Goal: Information Seeking & Learning: Learn about a topic

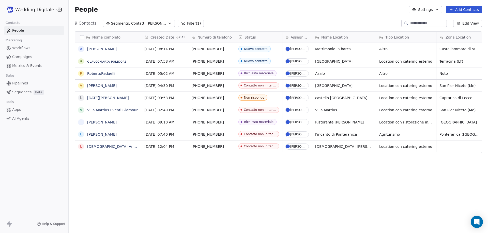
scroll to position [201, 415]
click at [139, 23] on span "Contatti [PERSON_NAME]" at bounding box center [149, 23] width 36 height 5
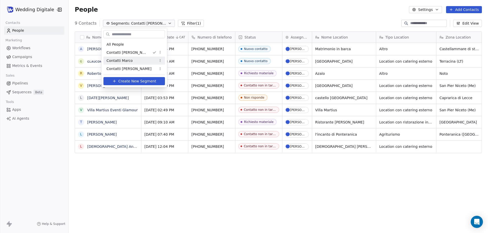
click at [131, 59] on span "Contatti Marco" at bounding box center [119, 60] width 26 height 5
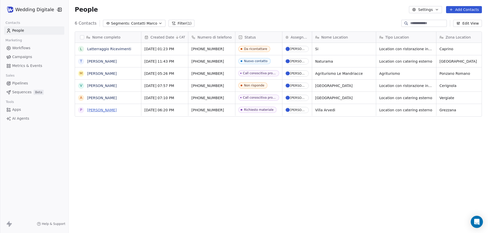
click at [99, 109] on link "[PERSON_NAME]" at bounding box center [101, 110] width 29 height 4
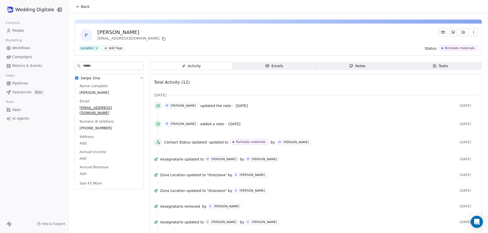
click at [346, 65] on span "Notes Notes" at bounding box center [357, 66] width 83 height 8
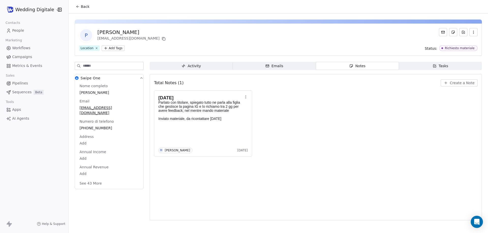
click at [83, 8] on span "Back" at bounding box center [85, 6] width 9 height 5
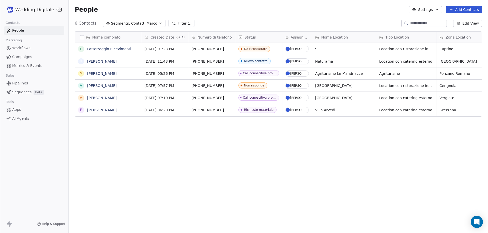
scroll to position [201, 415]
click at [255, 110] on div "Richiesto materiale" at bounding box center [258, 110] width 29 height 4
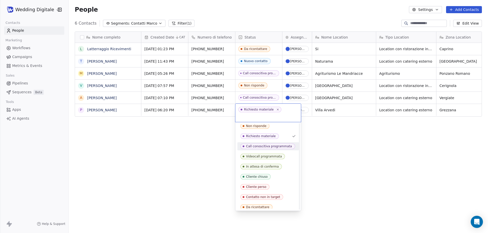
scroll to position [15, 0]
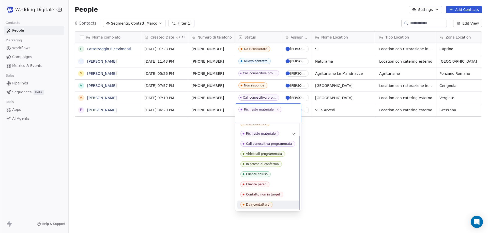
click at [258, 202] on span "Da ricontattare" at bounding box center [256, 205] width 32 height 6
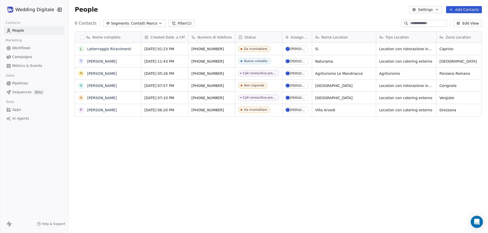
click at [172, 157] on div "Nome completo L Latterraggio Ricevimenti T [PERSON_NAME] M [PERSON_NAME] V [PER…" at bounding box center [278, 130] width 419 height 206
click at [254, 110] on div "Da ricontattare" at bounding box center [255, 110] width 23 height 4
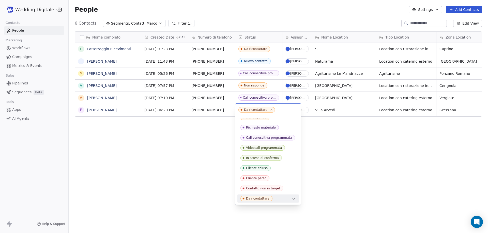
click at [203, 156] on html "Wedding Digitale Contacts People Marketing Workflows Campaigns Metrics & Events…" at bounding box center [244, 116] width 488 height 233
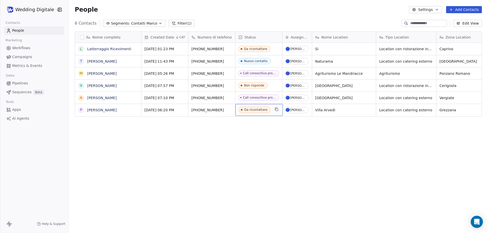
click at [252, 109] on div "Da ricontattare" at bounding box center [255, 110] width 23 height 4
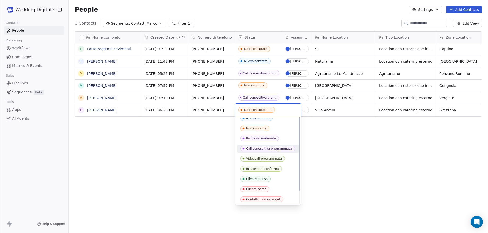
scroll to position [0, 0]
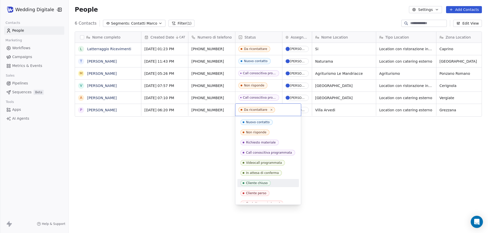
click at [203, 134] on html "Wedding Digitale Contacts People Marketing Workflows Campaigns Metrics & Events…" at bounding box center [244, 116] width 488 height 233
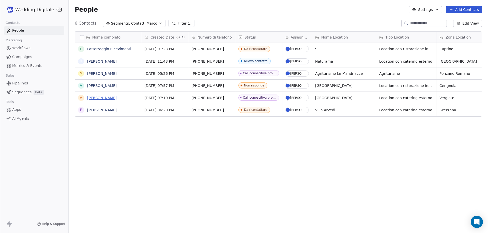
click at [99, 98] on link "[PERSON_NAME]" at bounding box center [101, 98] width 29 height 4
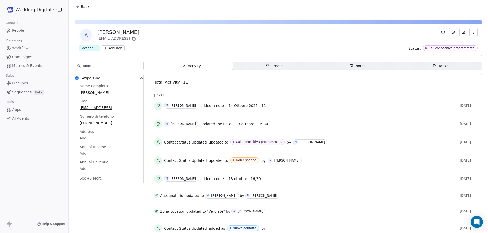
click at [338, 67] on span "Notes Notes" at bounding box center [357, 66] width 83 height 8
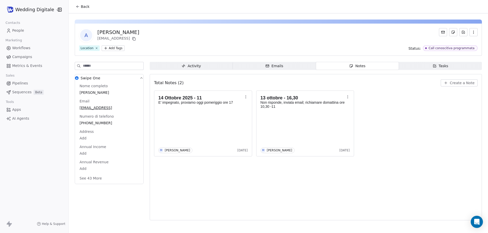
click at [81, 6] on button "Back" at bounding box center [83, 6] width 20 height 9
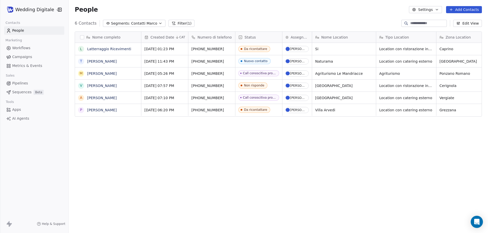
scroll to position [201, 415]
click at [99, 87] on link "[PERSON_NAME]" at bounding box center [101, 86] width 29 height 4
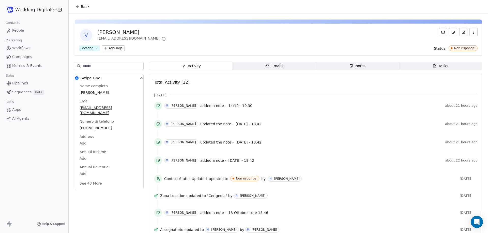
click at [338, 64] on span "Notes Notes" at bounding box center [357, 66] width 83 height 8
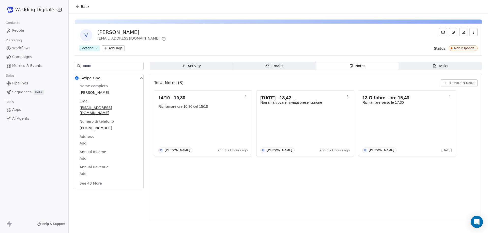
click at [85, 9] on span "Back" at bounding box center [85, 6] width 9 height 5
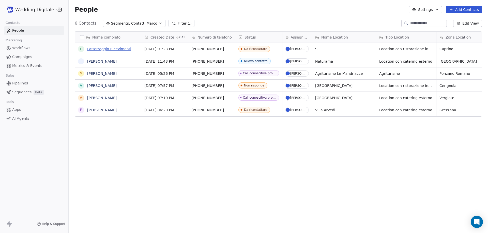
scroll to position [201, 415]
click at [100, 86] on link "[PERSON_NAME]" at bounding box center [101, 86] width 29 height 4
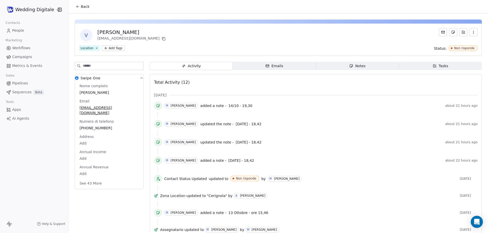
click at [337, 67] on span "Notes Notes" at bounding box center [357, 66] width 83 height 8
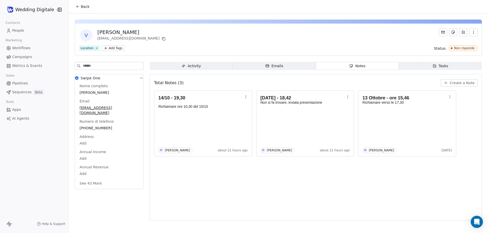
click at [86, 7] on span "Back" at bounding box center [85, 6] width 9 height 5
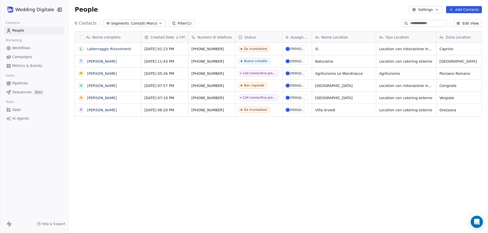
scroll to position [201, 415]
click at [95, 87] on link "[PERSON_NAME]" at bounding box center [101, 86] width 29 height 4
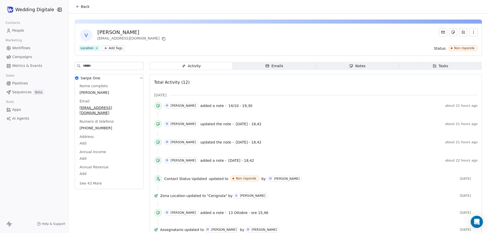
click at [343, 64] on span "Notes Notes" at bounding box center [357, 66] width 83 height 8
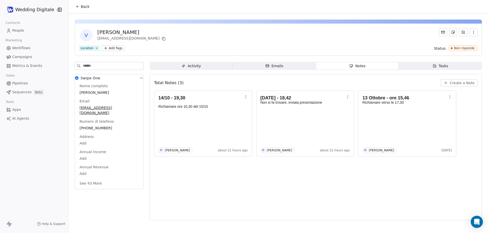
click at [84, 8] on span "Back" at bounding box center [85, 6] width 9 height 5
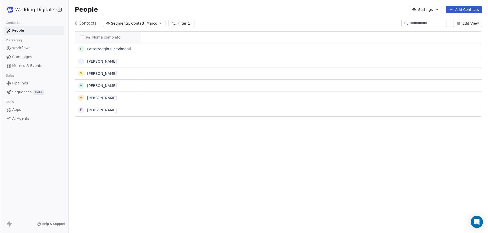
scroll to position [4, 4]
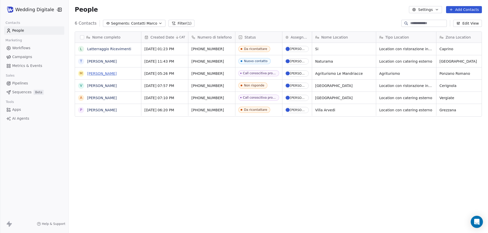
click at [106, 73] on link "[PERSON_NAME]" at bounding box center [101, 74] width 29 height 4
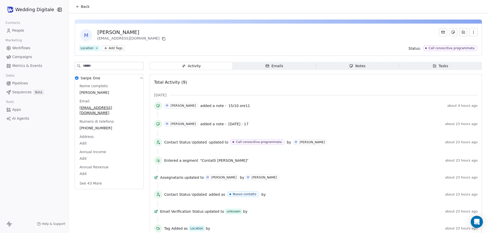
click at [356, 66] on div "Notes" at bounding box center [357, 66] width 16 height 5
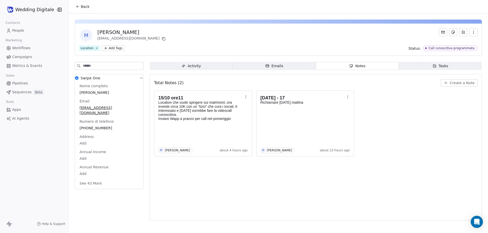
click at [84, 8] on span "Back" at bounding box center [85, 6] width 9 height 5
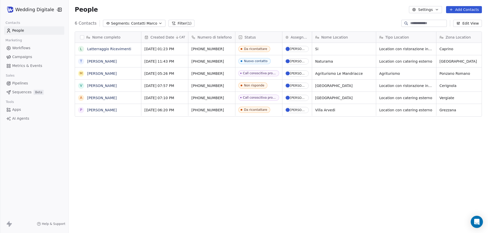
scroll to position [201, 415]
click at [104, 61] on link "[PERSON_NAME]" at bounding box center [101, 61] width 29 height 4
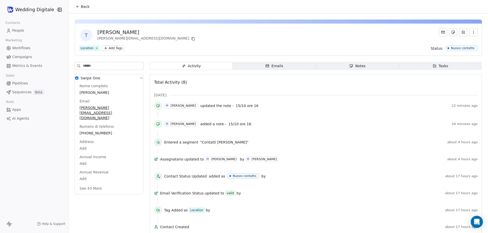
click at [349, 65] on icon "button" at bounding box center [351, 66] width 4 height 4
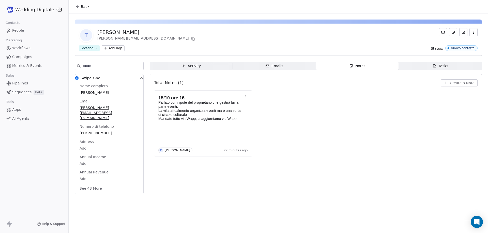
click at [87, 48] on div "Location" at bounding box center [87, 48] width 13 height 5
click at [88, 49] on div "Location" at bounding box center [87, 48] width 13 height 5
click at [85, 49] on div "Location" at bounding box center [87, 48] width 13 height 5
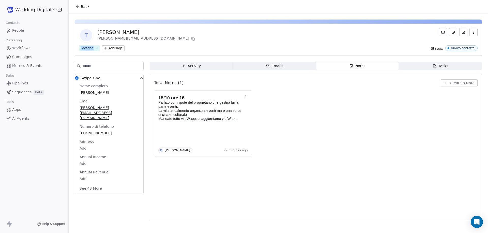
click at [85, 49] on div "Location" at bounding box center [87, 48] width 13 height 5
click at [84, 49] on div "Location" at bounding box center [87, 48] width 13 height 5
click at [94, 54] on div "T [PERSON_NAME] [EMAIL_ADDRESS][DOMAIN_NAME] Location Add Tags Status: Nuovo co…" at bounding box center [278, 40] width 407 height 32
click at [84, 9] on span "Back" at bounding box center [85, 6] width 9 height 5
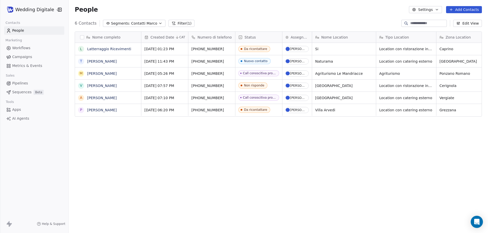
scroll to position [201, 415]
click at [256, 62] on div "Nuovo contatto" at bounding box center [256, 61] width 24 height 4
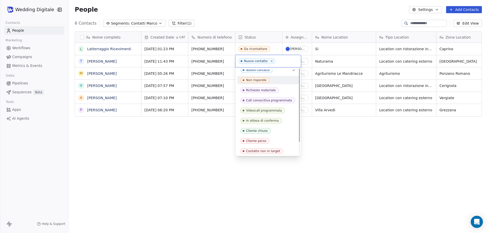
scroll to position [0, 0]
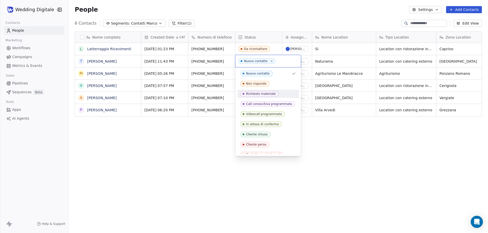
click at [260, 95] on div "Richiesto materiale" at bounding box center [261, 94] width 30 height 4
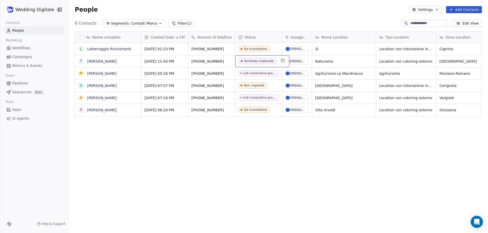
click at [253, 62] on div "Richiesto materiale" at bounding box center [258, 61] width 29 height 4
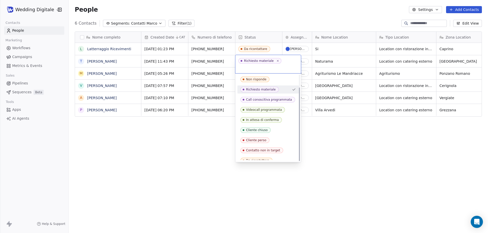
scroll to position [15, 0]
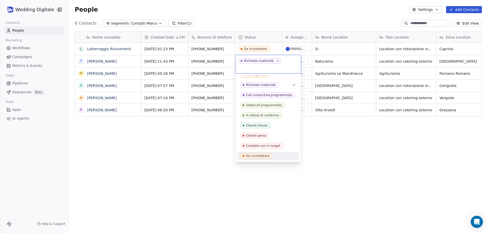
click at [260, 153] on div "Da ricontattare" at bounding box center [267, 156] width 61 height 8
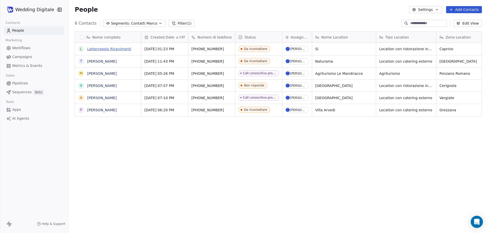
click at [112, 50] on link "Latterraggio Ricevimenti" at bounding box center [109, 49] width 44 height 4
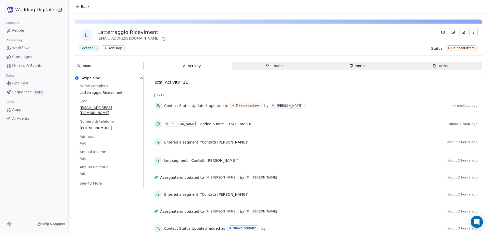
click at [340, 68] on span "Notes Notes" at bounding box center [357, 66] width 83 height 8
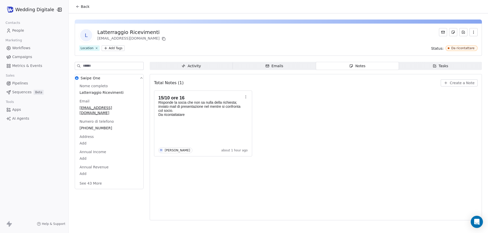
click at [85, 9] on span "Back" at bounding box center [85, 6] width 9 height 5
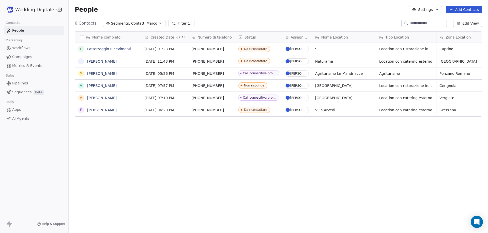
scroll to position [201, 415]
click at [142, 24] on span "Contatti Marco" at bounding box center [144, 23] width 26 height 5
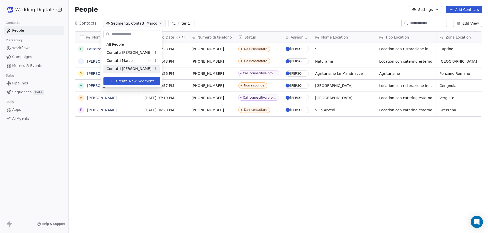
click at [115, 70] on span "Contatti [PERSON_NAME]" at bounding box center [128, 68] width 45 height 5
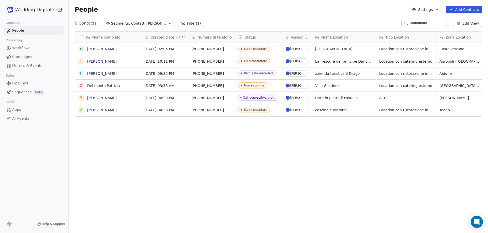
click at [124, 24] on span "Segments:" at bounding box center [120, 23] width 19 height 5
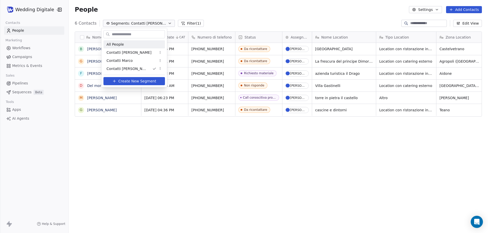
click at [119, 44] on span "All People" at bounding box center [114, 44] width 17 height 5
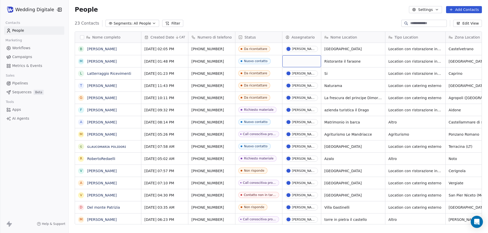
click at [304, 63] on div "grid" at bounding box center [301, 61] width 39 height 12
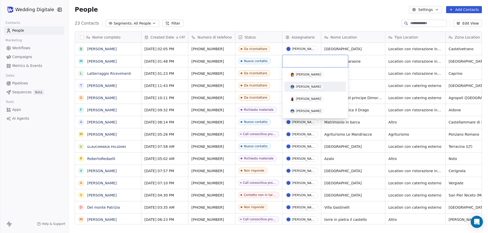
click at [305, 87] on div "[PERSON_NAME]" at bounding box center [308, 87] width 25 height 4
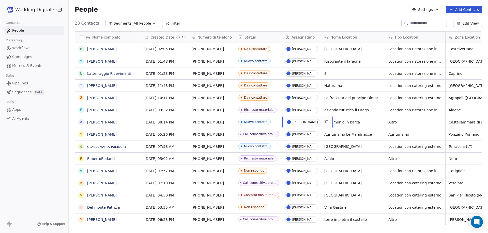
click at [305, 122] on div "[PERSON_NAME]" at bounding box center [304, 123] width 25 height 4
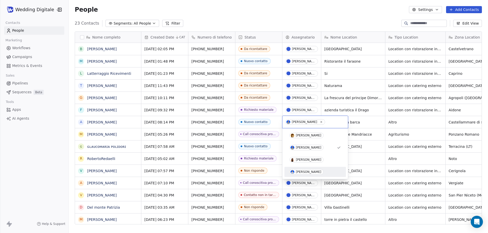
click at [308, 172] on div "[PERSON_NAME]" at bounding box center [308, 172] width 25 height 4
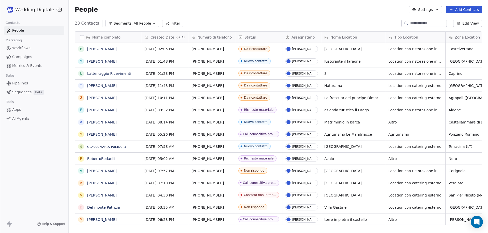
click at [134, 22] on span "All People" at bounding box center [142, 23] width 17 height 5
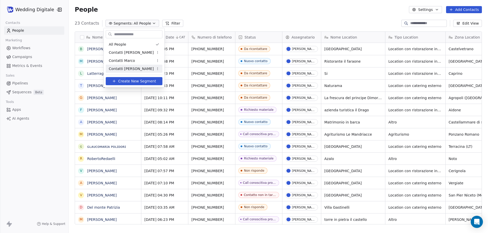
click at [126, 70] on span "Contatti [PERSON_NAME]" at bounding box center [131, 68] width 45 height 5
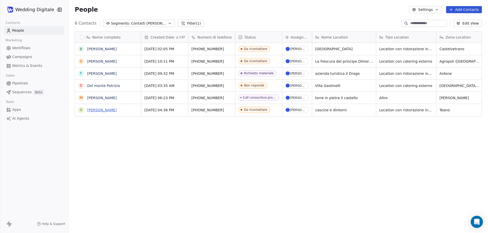
click at [101, 112] on link "[PERSON_NAME]" at bounding box center [101, 110] width 29 height 4
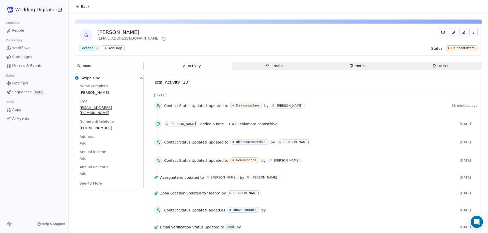
click at [345, 67] on span "Notes Notes" at bounding box center [357, 66] width 83 height 8
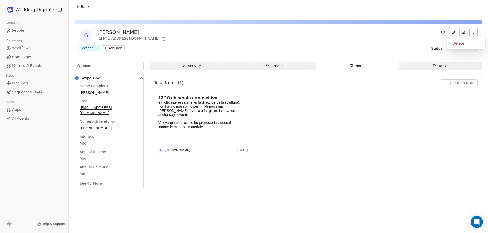
click at [476, 34] on button "button" at bounding box center [473, 32] width 8 height 8
click at [476, 33] on button "button" at bounding box center [473, 32] width 8 height 8
click at [272, 68] on div "Emails" at bounding box center [274, 66] width 18 height 5
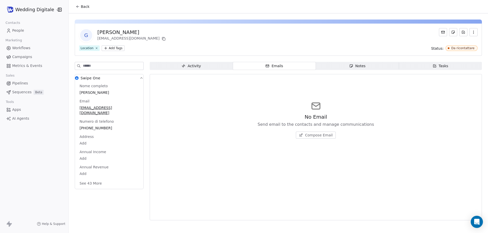
click at [210, 67] on span "Activity Activity" at bounding box center [191, 66] width 83 height 8
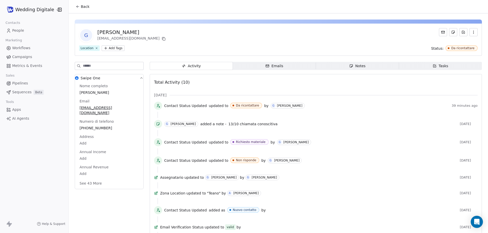
click at [79, 10] on button "Back" at bounding box center [83, 6] width 20 height 9
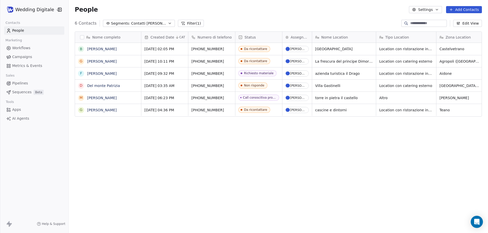
scroll to position [201, 415]
click at [107, 97] on link "[PERSON_NAME]" at bounding box center [101, 98] width 29 height 4
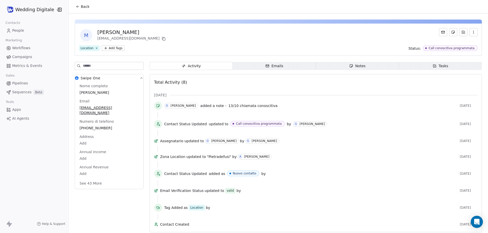
click at [361, 67] on div "Notes" at bounding box center [357, 66] width 16 height 5
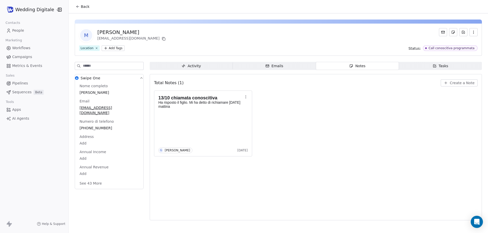
click at [86, 8] on span "Back" at bounding box center [85, 6] width 9 height 5
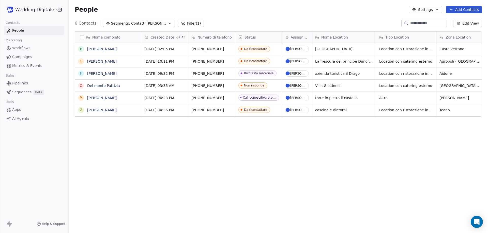
scroll to position [201, 415]
click at [254, 99] on div "Call conoscitiva programmata" at bounding box center [267, 98] width 46 height 4
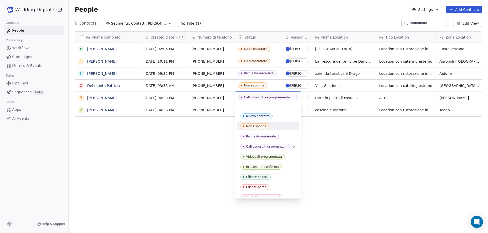
click at [256, 126] on div "Non risponde" at bounding box center [256, 127] width 20 height 4
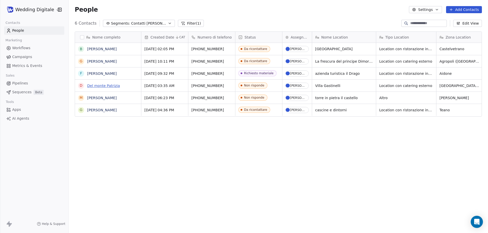
click at [104, 86] on link "Del monte Patrizia" at bounding box center [103, 86] width 33 height 4
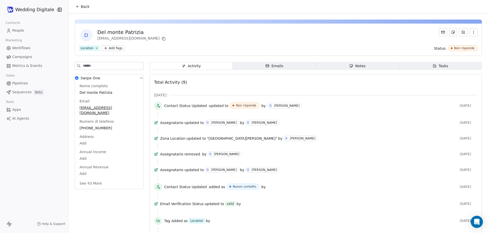
click at [349, 65] on icon "button" at bounding box center [351, 66] width 4 height 4
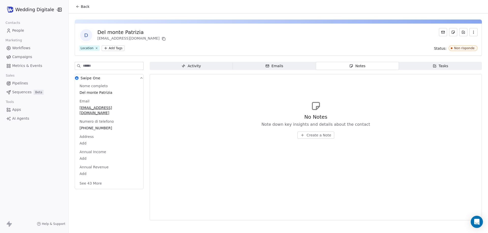
click at [85, 4] on button "Back" at bounding box center [83, 6] width 20 height 9
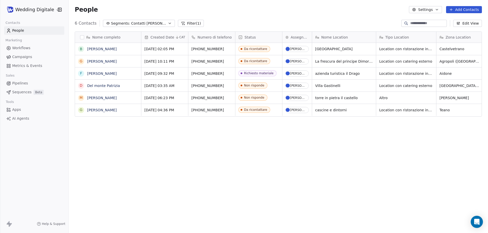
scroll to position [201, 415]
click at [102, 73] on link "[PERSON_NAME]" at bounding box center [101, 74] width 29 height 4
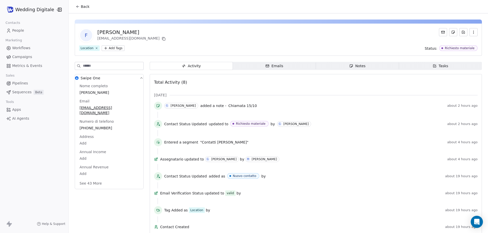
click at [345, 64] on span "Notes Notes" at bounding box center [357, 66] width 83 height 8
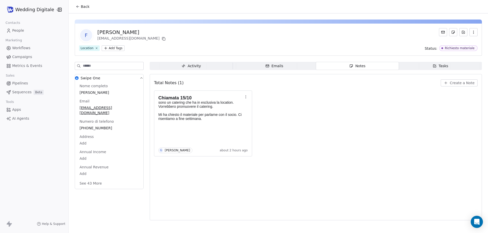
click at [84, 6] on span "Back" at bounding box center [85, 6] width 9 height 5
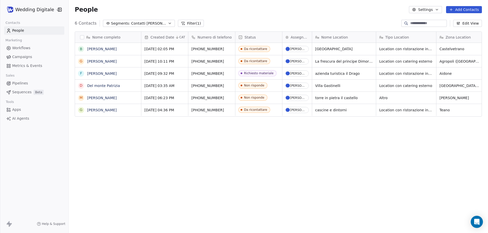
scroll to position [201, 415]
click at [102, 62] on link "[PERSON_NAME]" at bounding box center [101, 61] width 29 height 4
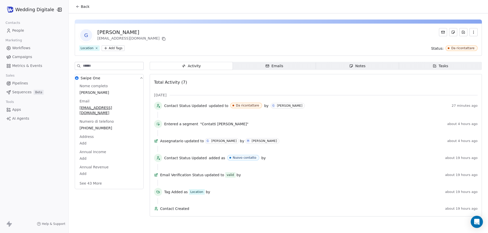
click at [345, 68] on span "Notes Notes" at bounding box center [357, 66] width 83 height 8
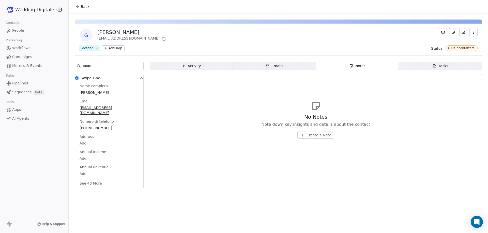
click at [81, 7] on span "Back" at bounding box center [85, 6] width 9 height 5
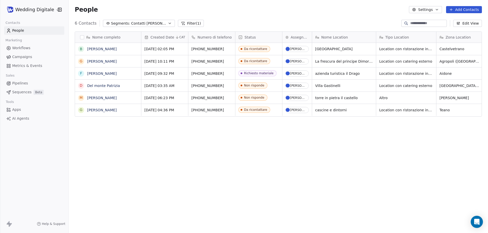
scroll to position [201, 415]
click at [97, 49] on link "[PERSON_NAME]" at bounding box center [101, 49] width 29 height 4
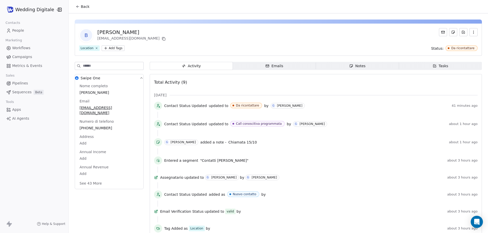
click at [83, 7] on span "Back" at bounding box center [85, 6] width 9 height 5
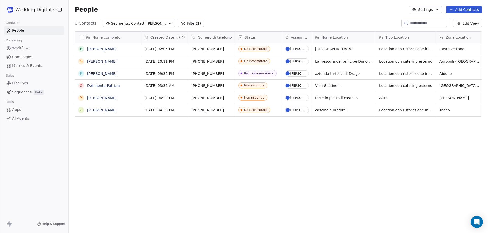
scroll to position [201, 415]
click at [101, 50] on link "[PERSON_NAME]" at bounding box center [101, 49] width 29 height 4
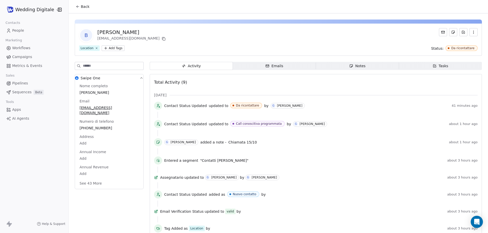
click at [349, 64] on icon "button" at bounding box center [351, 66] width 4 height 4
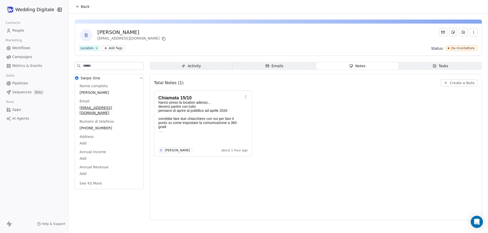
click at [84, 10] on button "Back" at bounding box center [83, 6] width 20 height 9
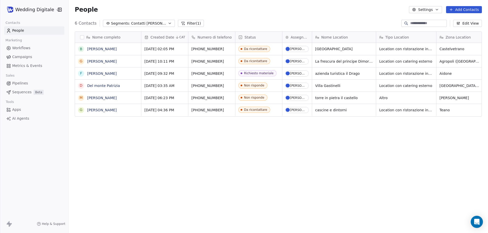
scroll to position [201, 415]
click at [101, 62] on link "[PERSON_NAME]" at bounding box center [101, 61] width 29 height 4
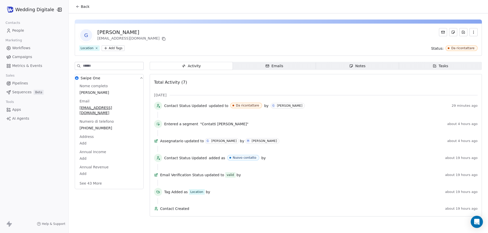
click at [344, 66] on span "Notes Notes" at bounding box center [357, 66] width 83 height 8
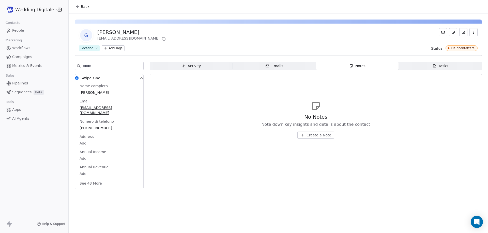
click at [84, 7] on span "Back" at bounding box center [85, 6] width 9 height 5
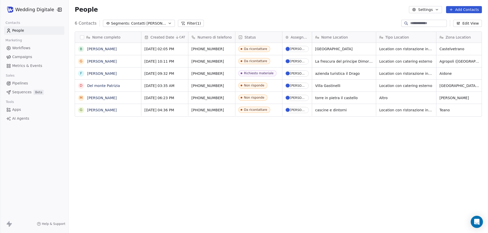
scroll to position [0, 6]
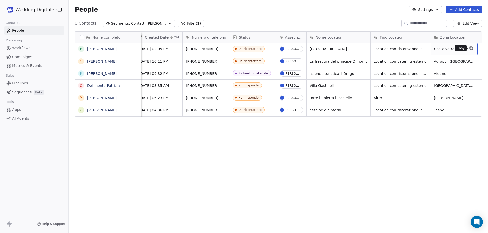
click at [471, 48] on icon "grid" at bounding box center [471, 48] width 4 height 4
click at [103, 61] on link "[PERSON_NAME]" at bounding box center [101, 61] width 29 height 4
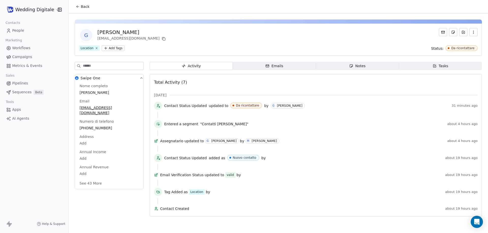
click at [358, 68] on div "Notes" at bounding box center [357, 66] width 16 height 5
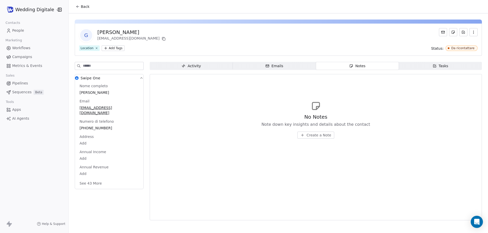
click at [318, 138] on button "Create a Note" at bounding box center [315, 135] width 37 height 7
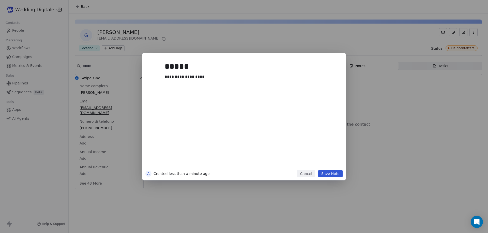
click at [333, 172] on button "Save Note" at bounding box center [330, 173] width 24 height 7
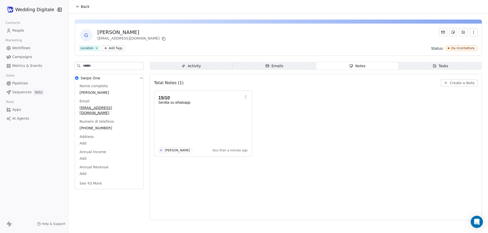
click at [81, 7] on span "Back" at bounding box center [85, 6] width 9 height 5
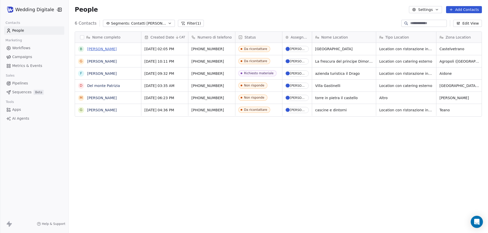
scroll to position [201, 415]
click at [99, 49] on link "[PERSON_NAME]" at bounding box center [101, 49] width 29 height 4
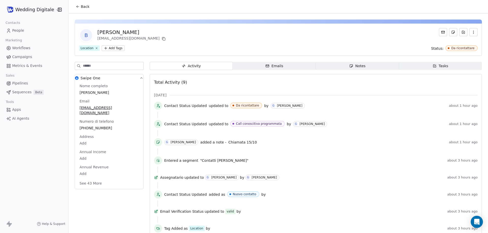
click at [350, 67] on icon "button" at bounding box center [351, 66] width 3 height 3
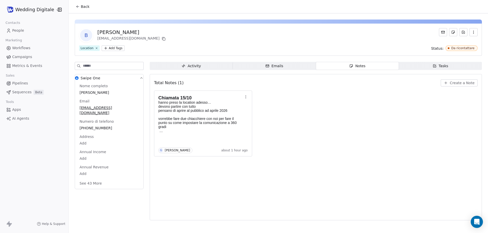
click at [83, 8] on span "Back" at bounding box center [85, 6] width 9 height 5
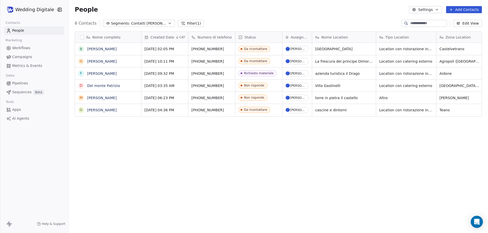
scroll to position [201, 415]
click at [257, 50] on div "Da ricontattare" at bounding box center [255, 49] width 23 height 4
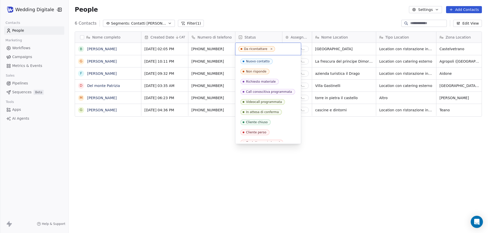
scroll to position [15, 0]
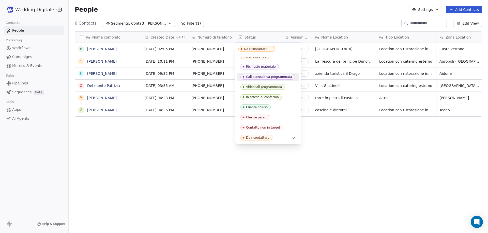
click at [227, 64] on html "Wedding Digitale Contacts People Marketing Workflows Campaigns Metrics & Events…" at bounding box center [244, 116] width 488 height 233
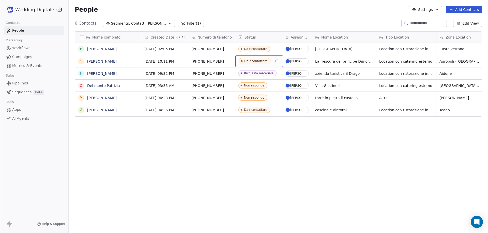
click at [256, 61] on div "Da ricontattare" at bounding box center [255, 61] width 23 height 4
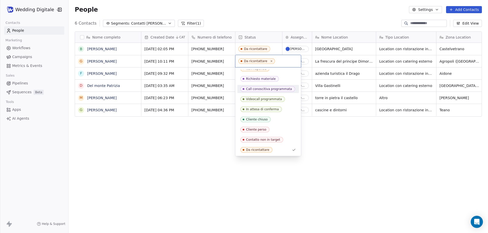
click at [262, 89] on div "Call conoscitiva programmata" at bounding box center [269, 89] width 46 height 4
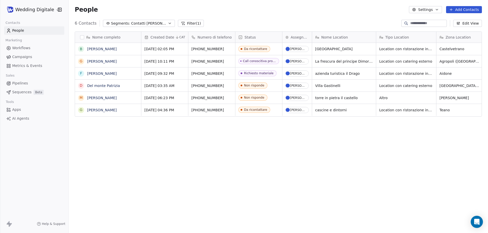
click at [150, 22] on span "Contatti [PERSON_NAME]" at bounding box center [149, 23] width 36 height 5
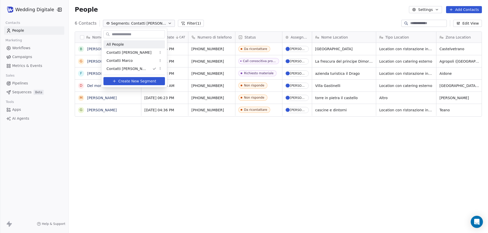
click at [122, 45] on span "All People" at bounding box center [114, 44] width 17 height 5
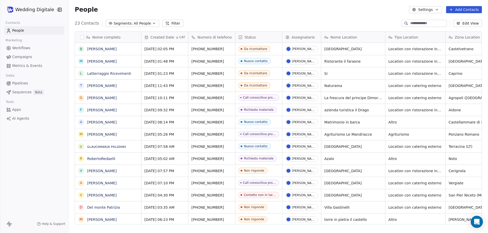
scroll to position [201, 415]
click at [134, 24] on span "All People" at bounding box center [142, 23] width 17 height 5
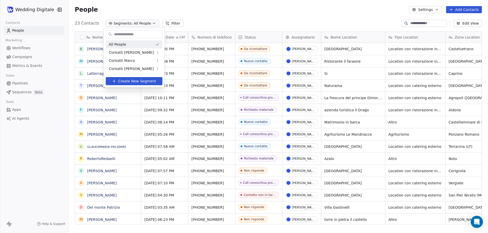
click at [181, 7] on html "Wedding Digitale Contacts People Marketing Workflows Campaigns Metrics & Events…" at bounding box center [244, 116] width 488 height 233
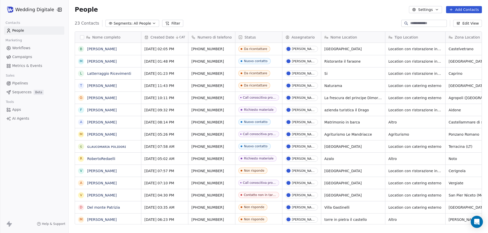
click at [135, 22] on span "All People" at bounding box center [142, 23] width 17 height 5
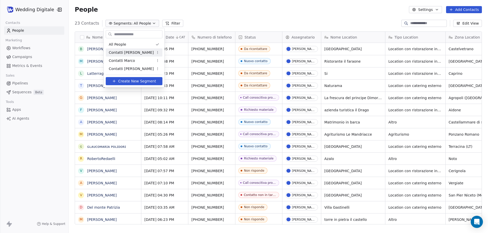
click at [126, 54] on span "Contatti [PERSON_NAME]" at bounding box center [131, 52] width 45 height 5
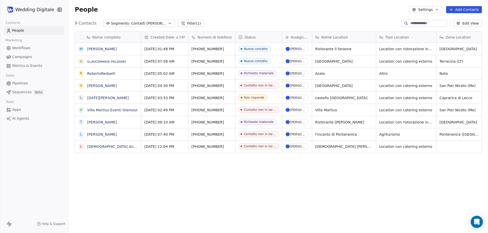
click at [131, 23] on span "Contatti [PERSON_NAME]" at bounding box center [149, 23] width 36 height 5
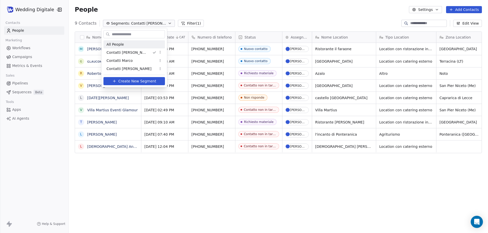
click at [123, 43] on div "All People" at bounding box center [133, 44] width 61 height 8
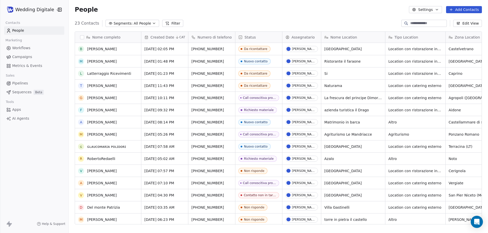
scroll to position [98, 0]
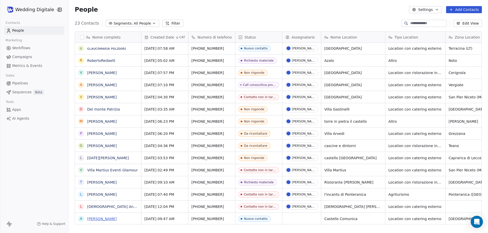
click at [104, 217] on link "[PERSON_NAME]" at bounding box center [101, 219] width 29 height 4
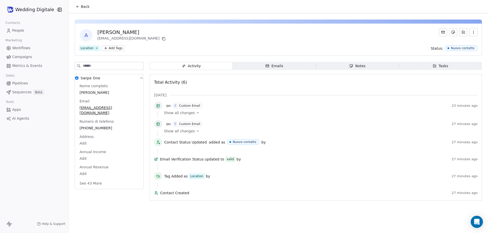
click at [186, 112] on span "Show all changes" at bounding box center [179, 113] width 31 height 5
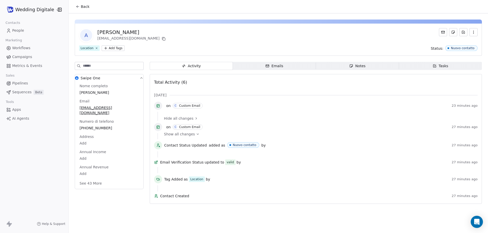
click at [183, 118] on span "Hide all changes" at bounding box center [178, 118] width 29 height 5
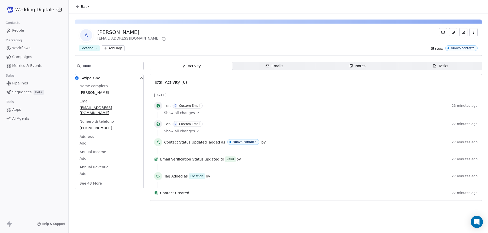
click at [299, 67] on span "Emails Emails" at bounding box center [274, 66] width 83 height 8
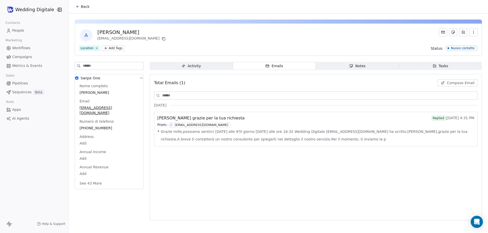
click at [221, 188] on div "Total Emails (1) Compose Email [DATE] [PERSON_NAME] grazie per la tua richiesta…" at bounding box center [315, 147] width 323 height 140
